Goal: Transaction & Acquisition: Purchase product/service

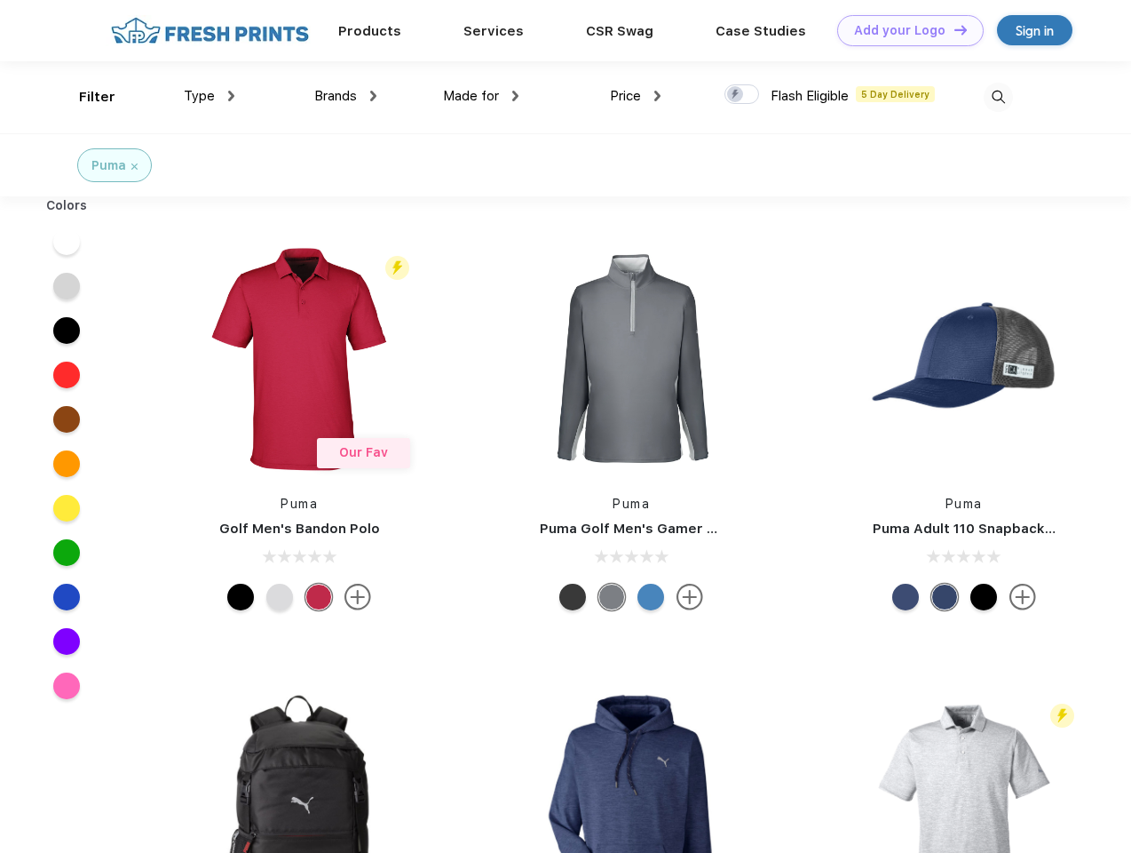
scroll to position [1, 0]
click at [904, 30] on link "Add your Logo Design Tool" at bounding box center [910, 30] width 147 height 31
click at [0, 0] on div "Design Tool" at bounding box center [0, 0] width 0 height 0
click at [953, 29] on link "Add your Logo Design Tool" at bounding box center [910, 30] width 147 height 31
click at [85, 97] on div "Filter" at bounding box center [97, 97] width 36 height 20
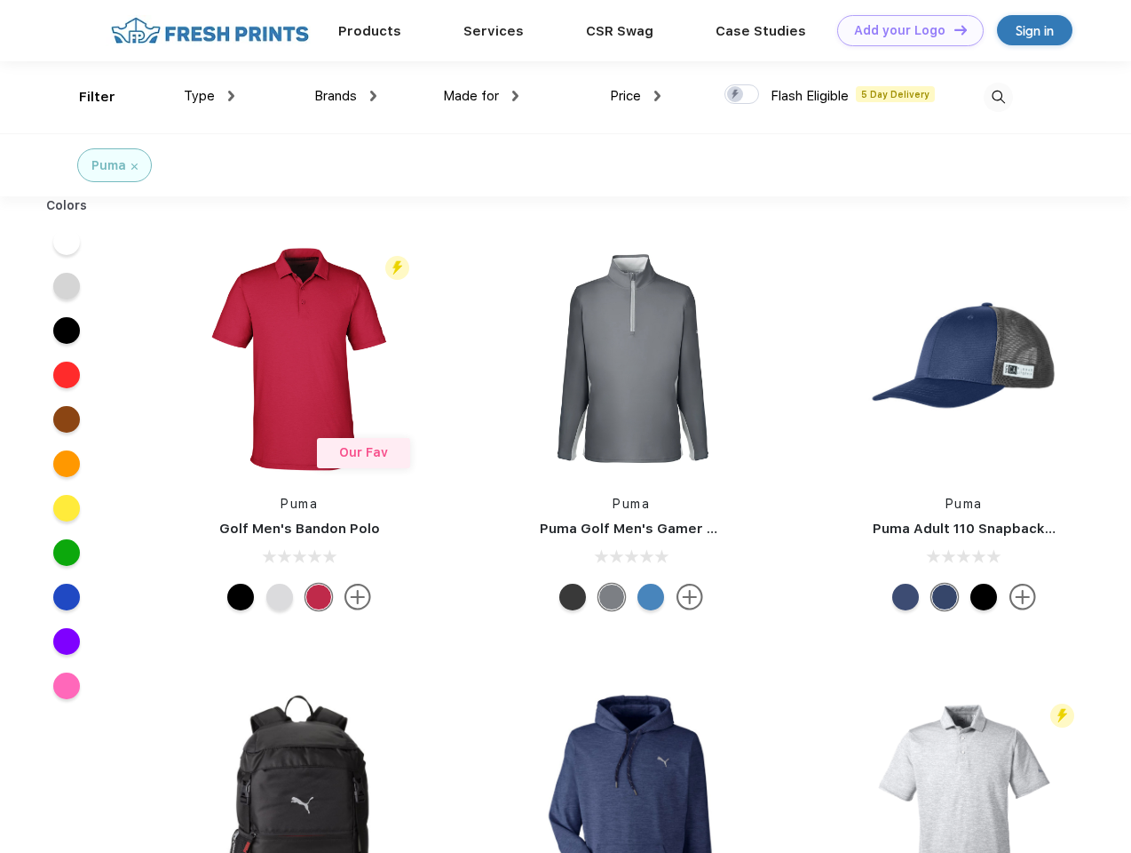
click at [210, 96] on span "Type" at bounding box center [199, 96] width 31 height 16
click at [345, 96] on span "Brands" at bounding box center [335, 96] width 43 height 16
click at [481, 96] on span "Made for" at bounding box center [471, 96] width 56 height 16
click at [636, 96] on span "Price" at bounding box center [625, 96] width 31 height 16
click at [742, 95] on div at bounding box center [742, 94] width 35 height 20
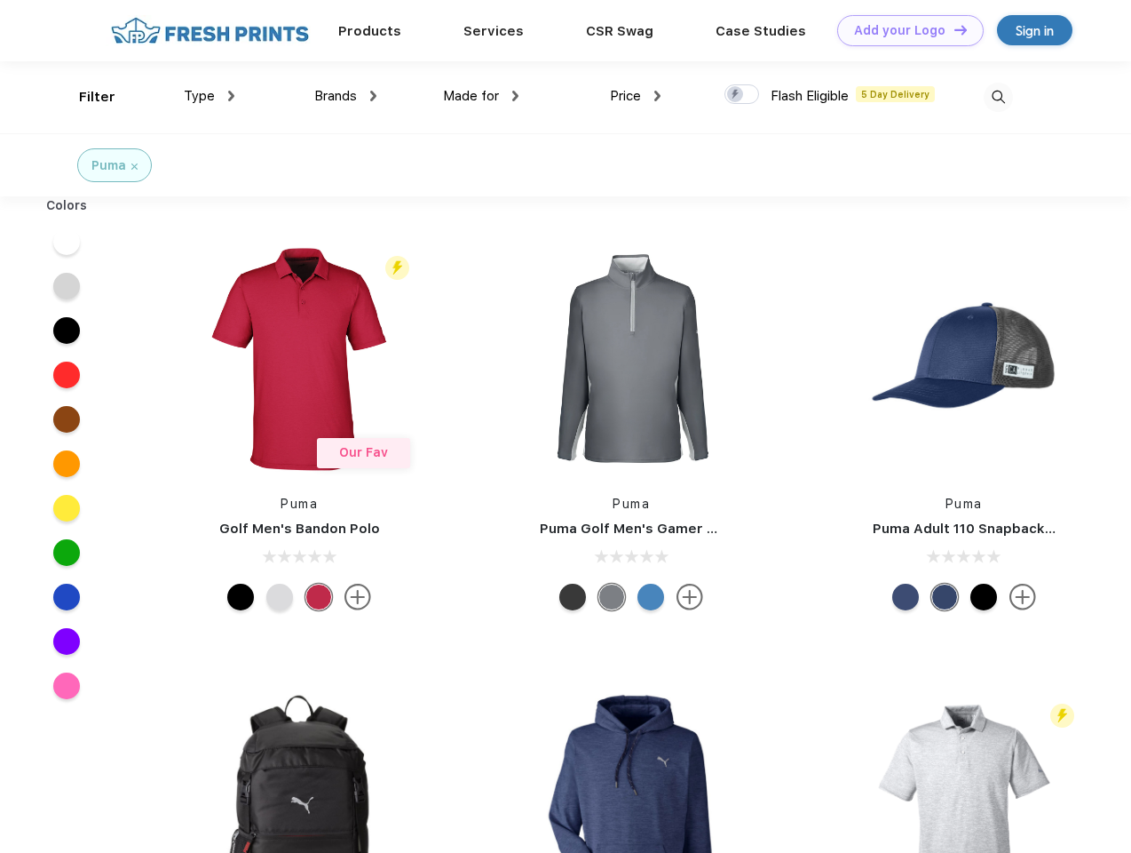
click at [736, 95] on input "checkbox" at bounding box center [731, 89] width 12 height 12
click at [998, 97] on img at bounding box center [998, 97] width 29 height 29
